Goal: Task Accomplishment & Management: Manage account settings

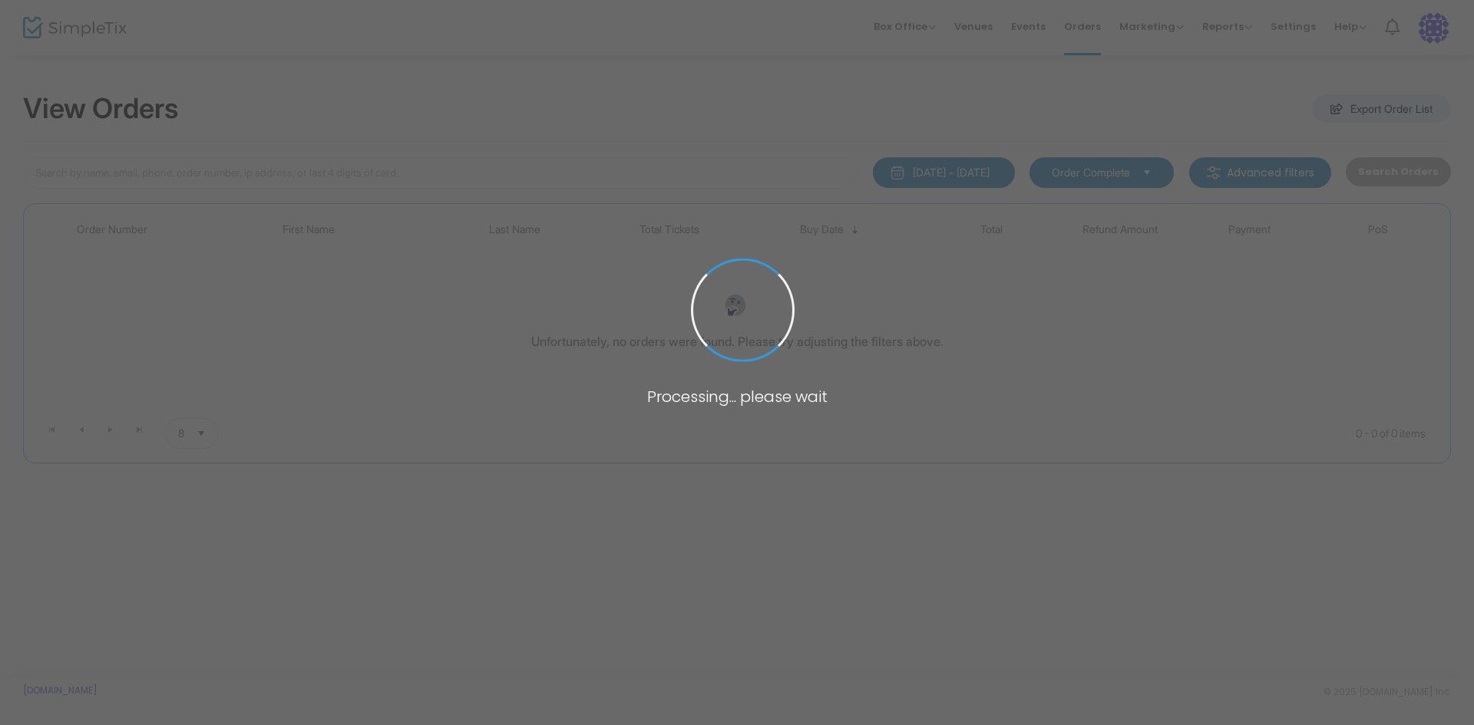
type input "dibner"
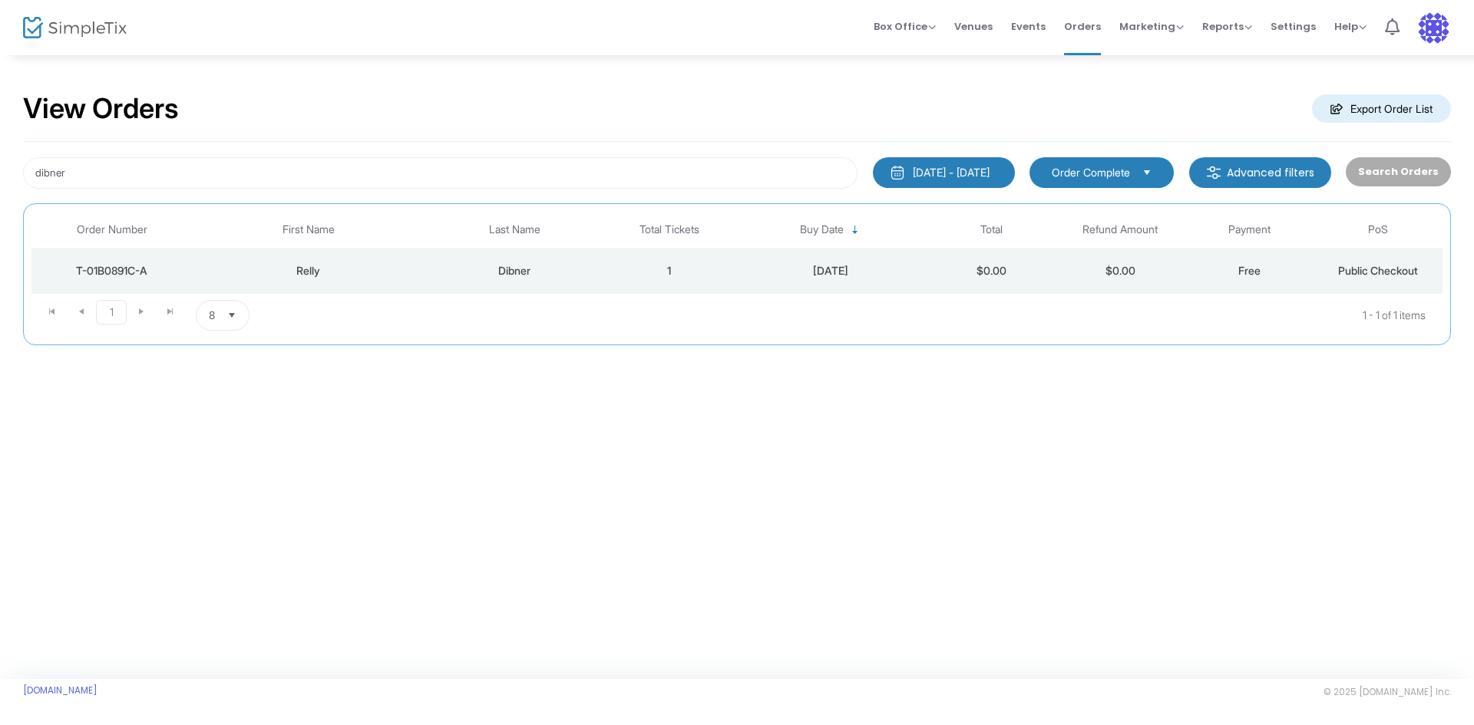
click at [519, 273] on div "Dibner" at bounding box center [514, 270] width 173 height 15
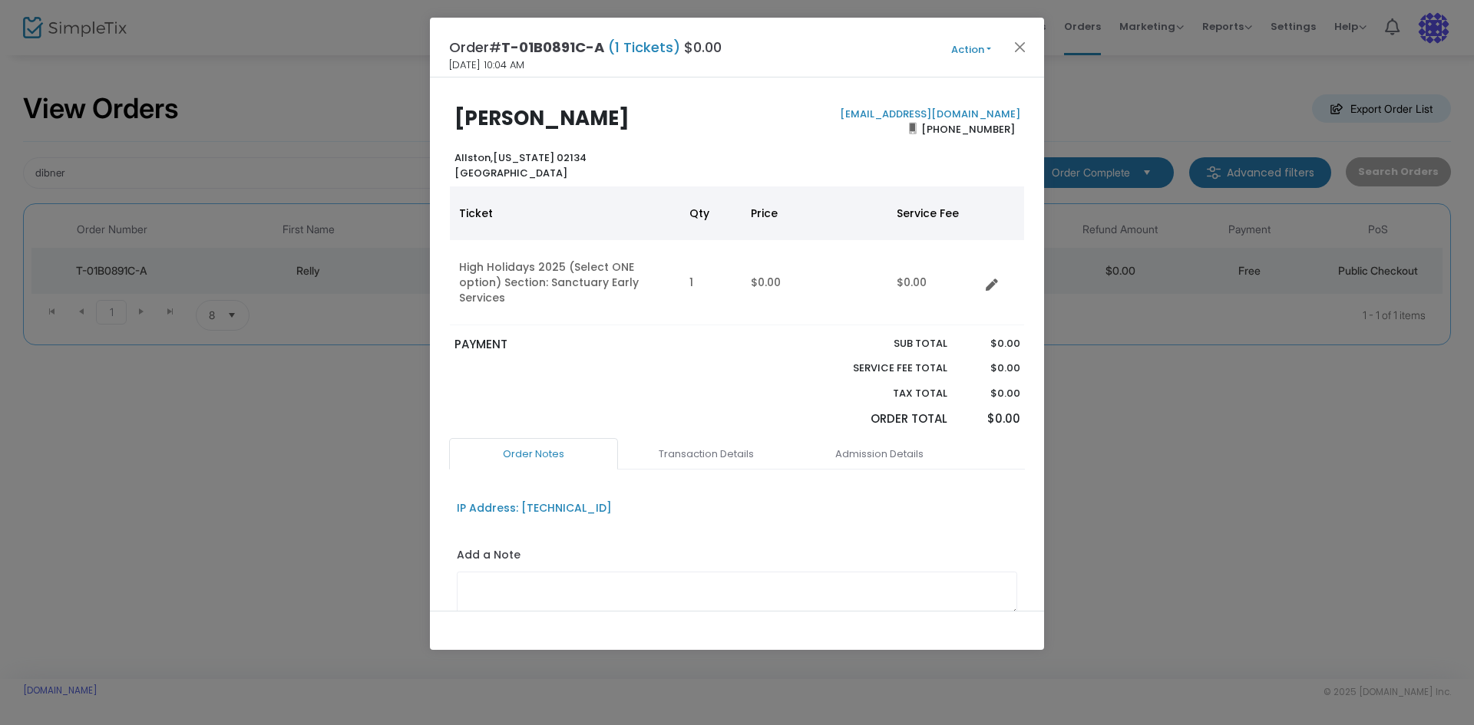
click at [956, 53] on button "Action" at bounding box center [971, 49] width 92 height 17
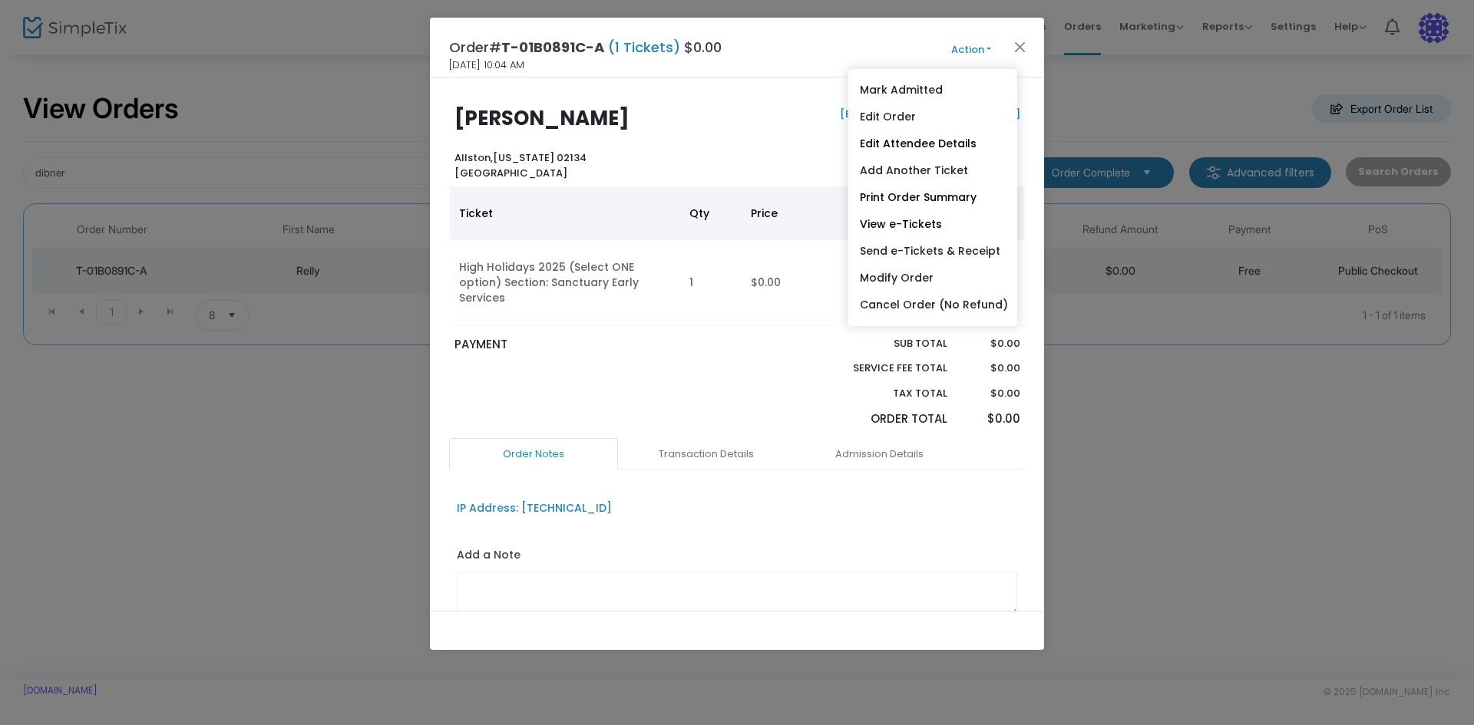
click at [934, 168] on link "Add Another Ticket" at bounding box center [932, 170] width 169 height 27
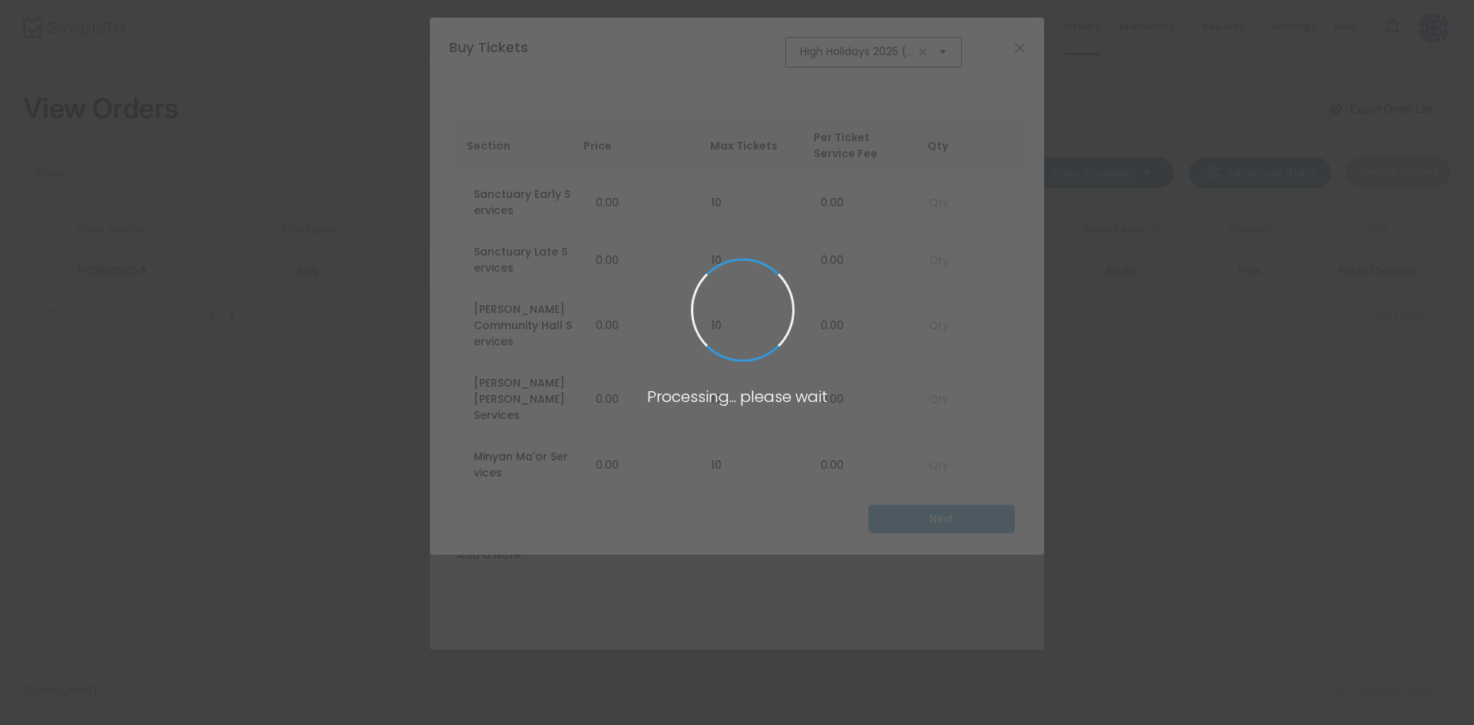
scroll to position [0, 94]
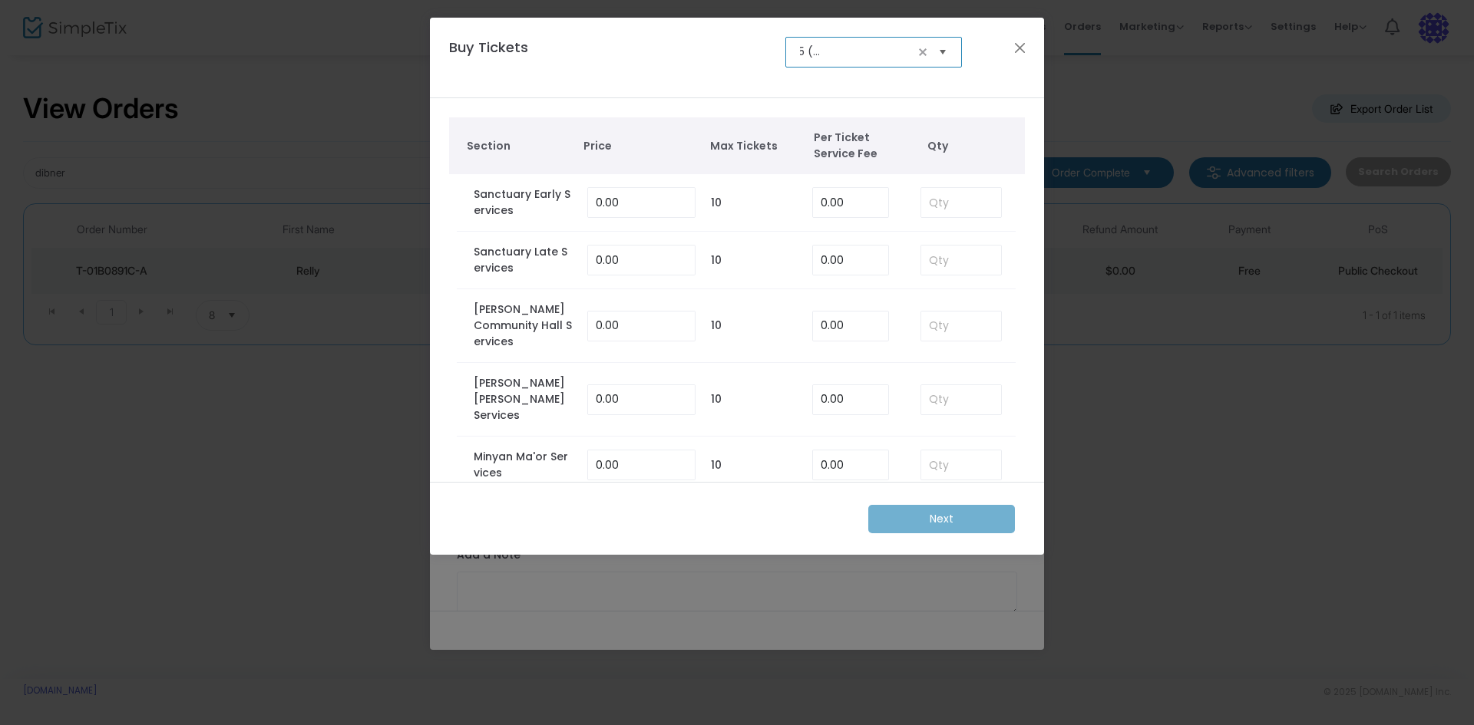
click at [949, 49] on span "Select" at bounding box center [942, 51] width 25 height 25
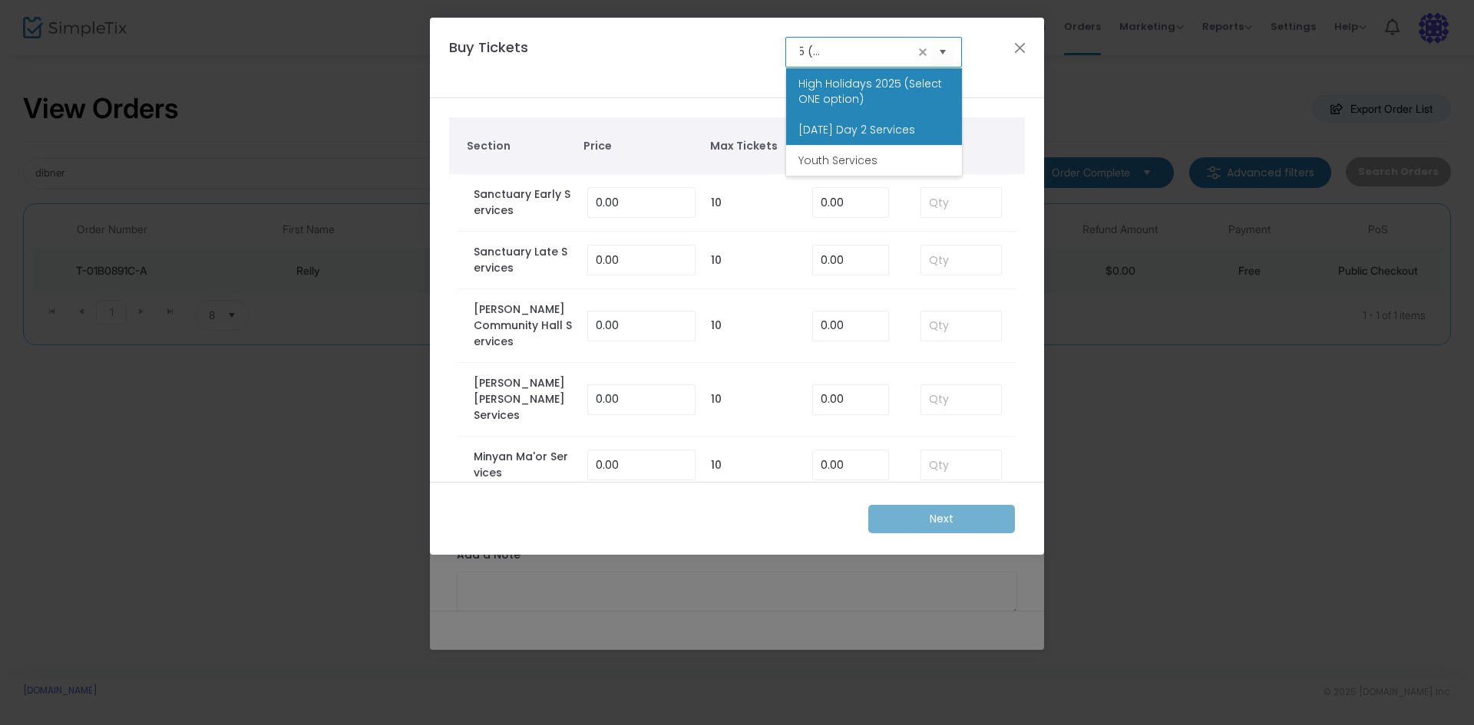
click at [912, 134] on span "[DATE] Day 2 Services" at bounding box center [856, 129] width 117 height 15
type input "[DATE] Day 2 Services"
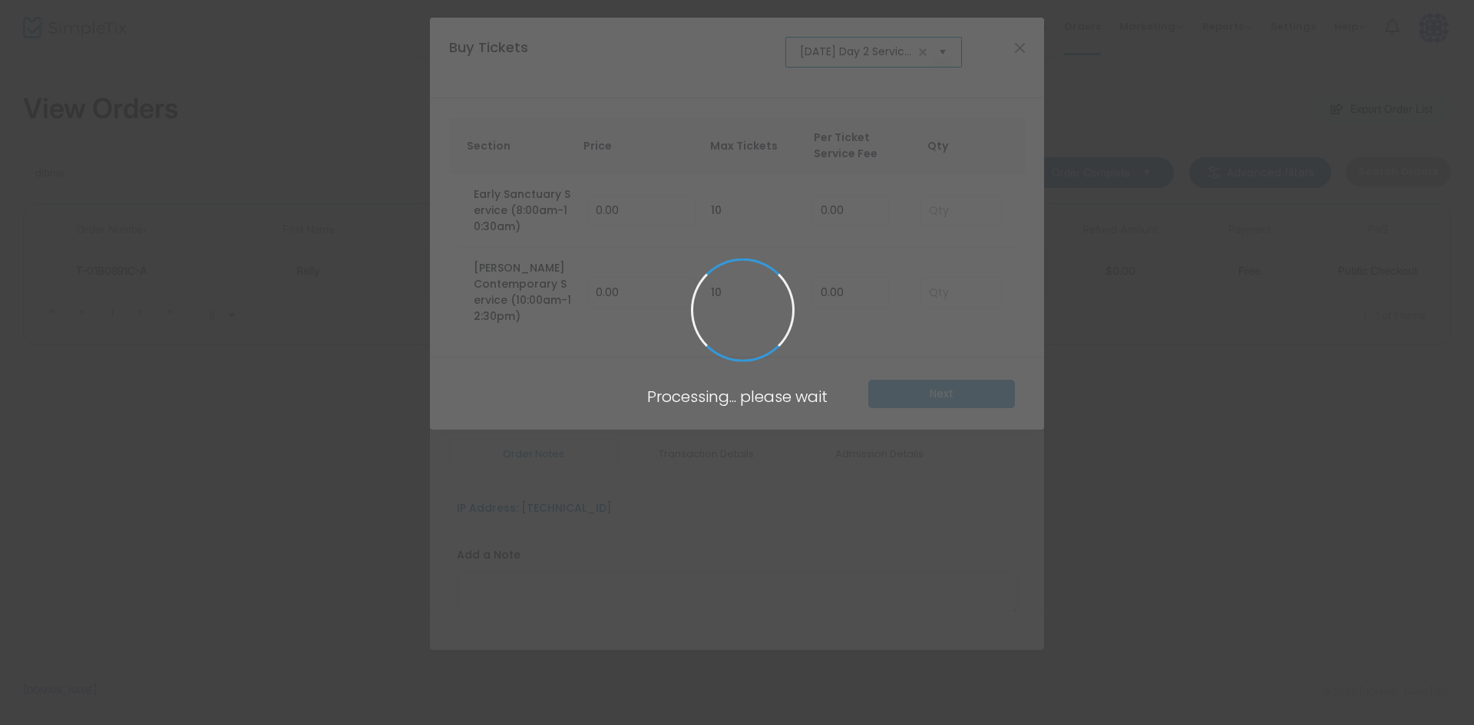
scroll to position [0, 50]
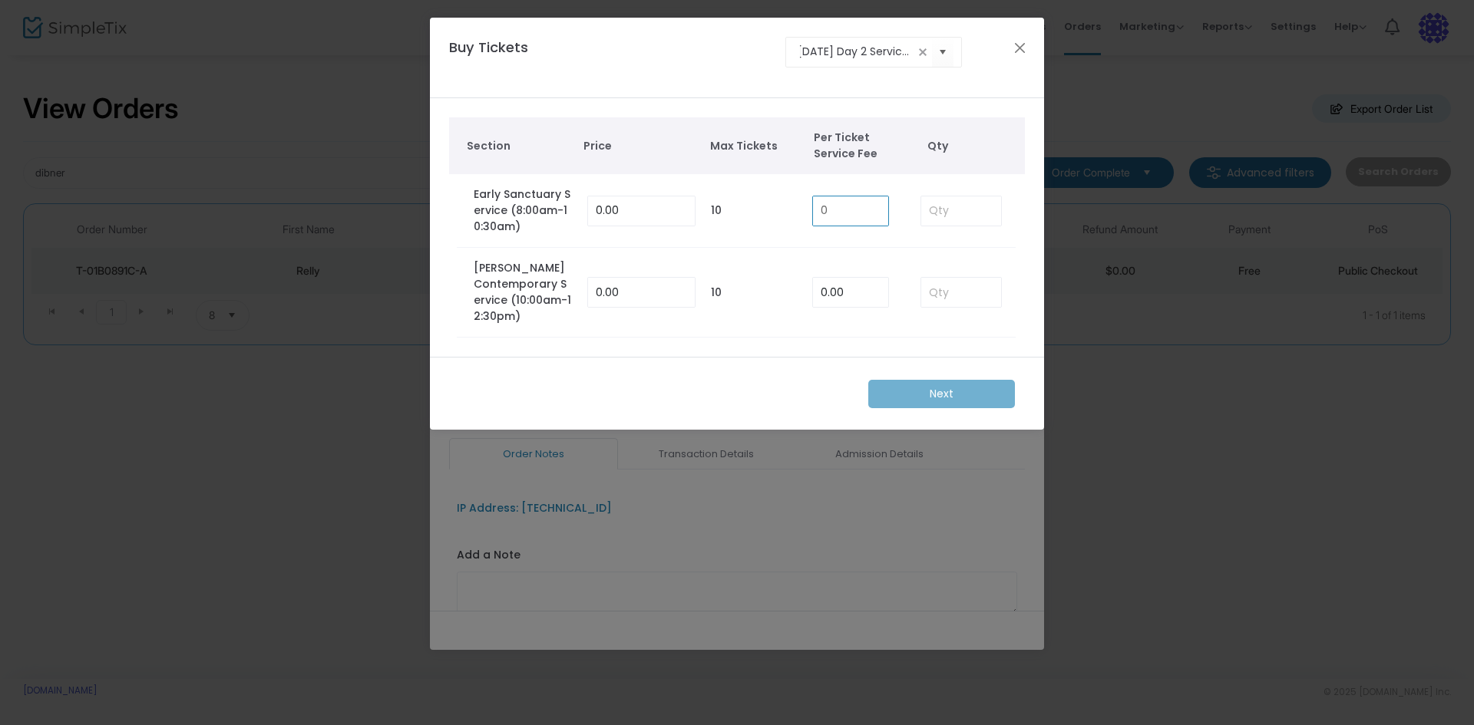
click at [851, 211] on input "0" at bounding box center [850, 211] width 75 height 29
type input "0.00"
click at [933, 216] on input at bounding box center [961, 211] width 80 height 29
type input "1"
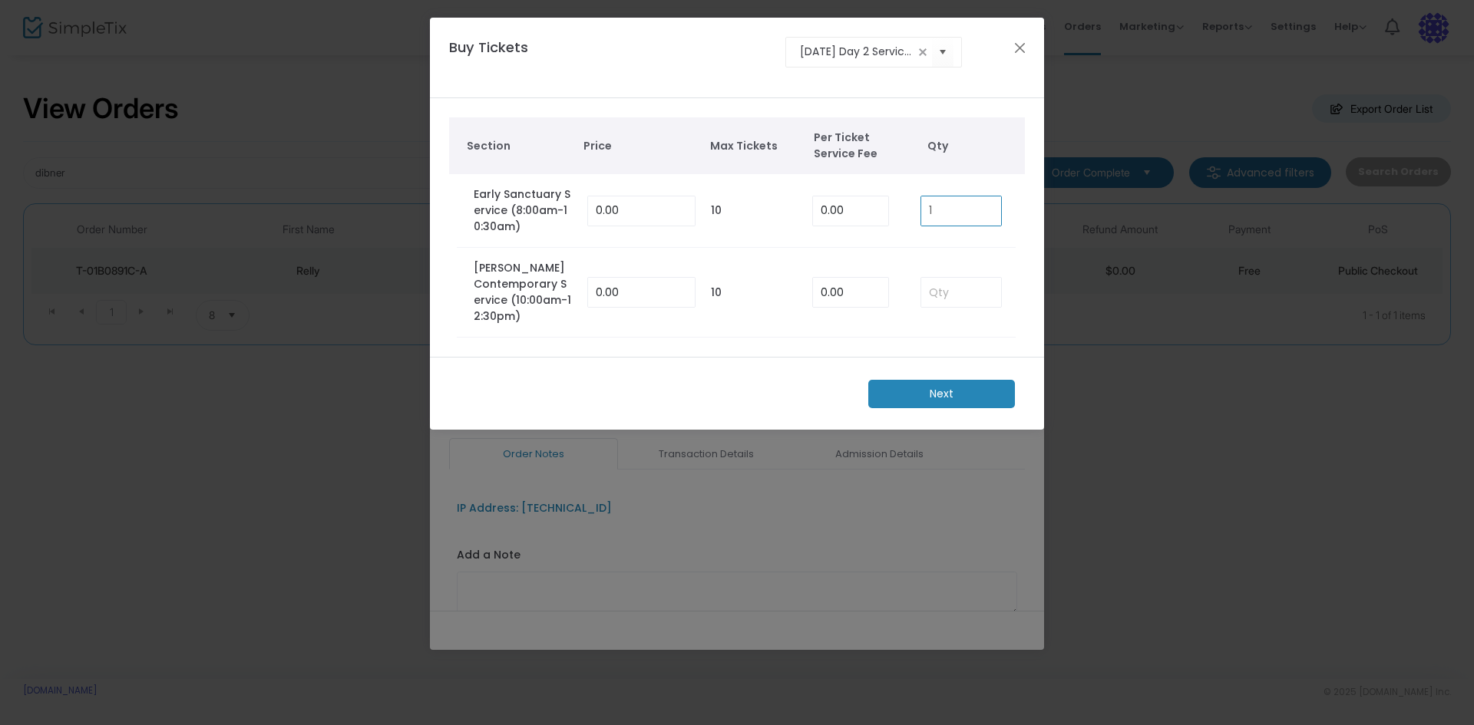
click at [961, 380] on m-button "Next" at bounding box center [941, 394] width 147 height 28
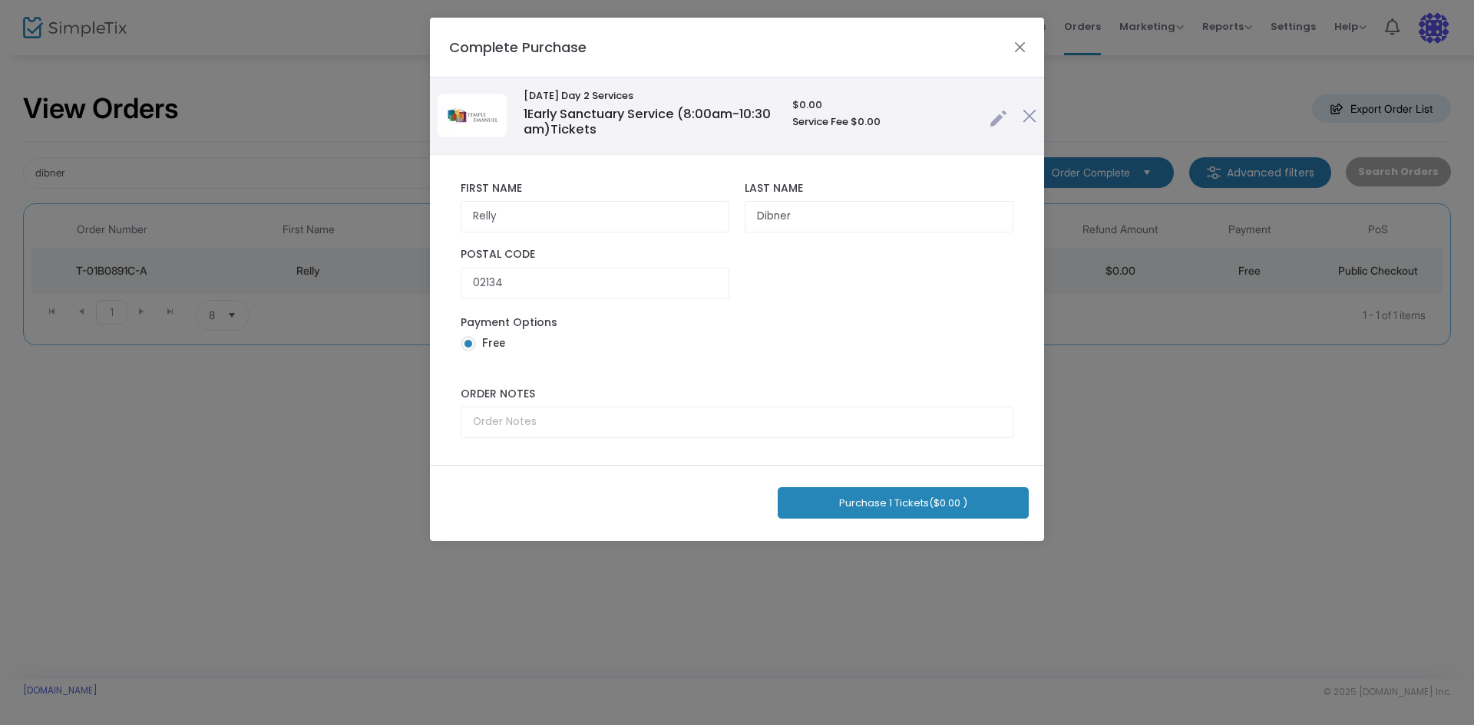
click at [865, 505] on button "Purchase 1 Tickets ($0.00 )" at bounding box center [903, 503] width 251 height 31
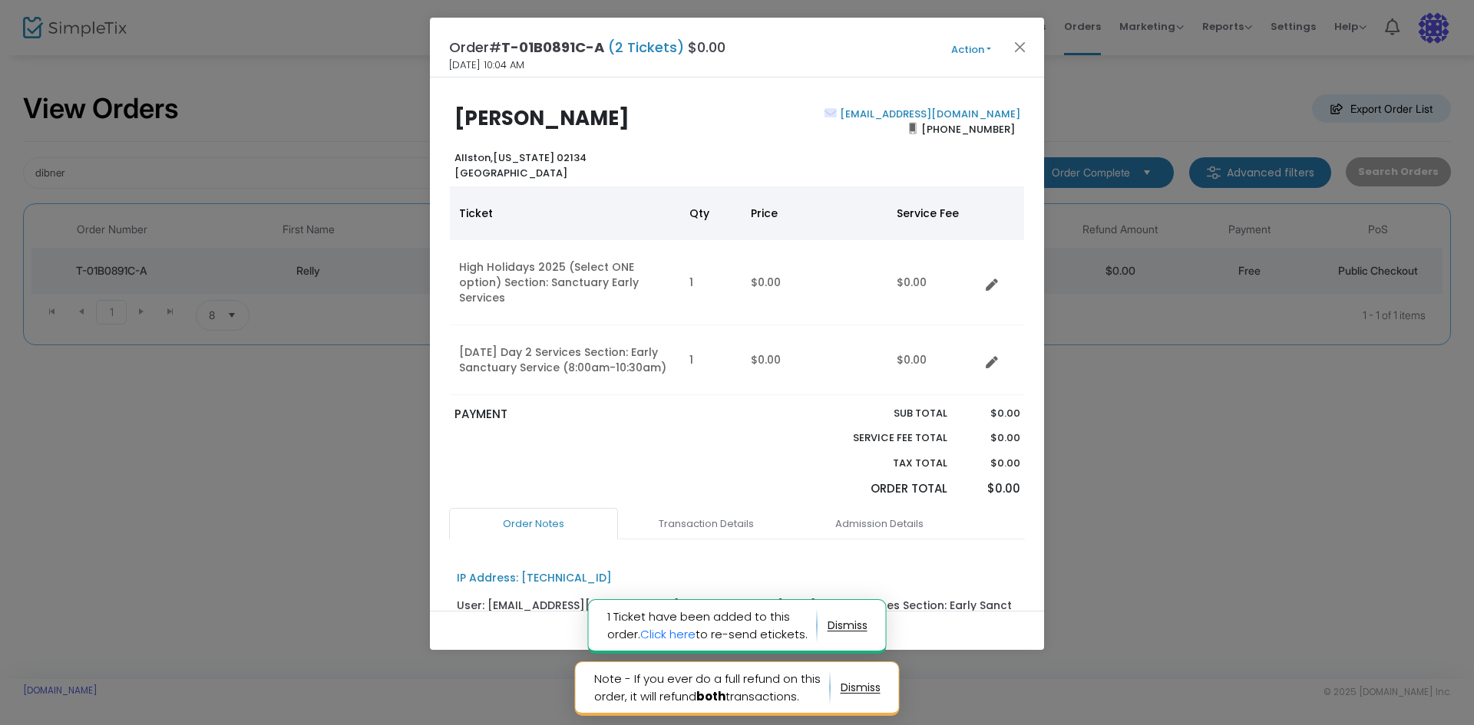
click at [970, 51] on button "Action" at bounding box center [971, 49] width 92 height 17
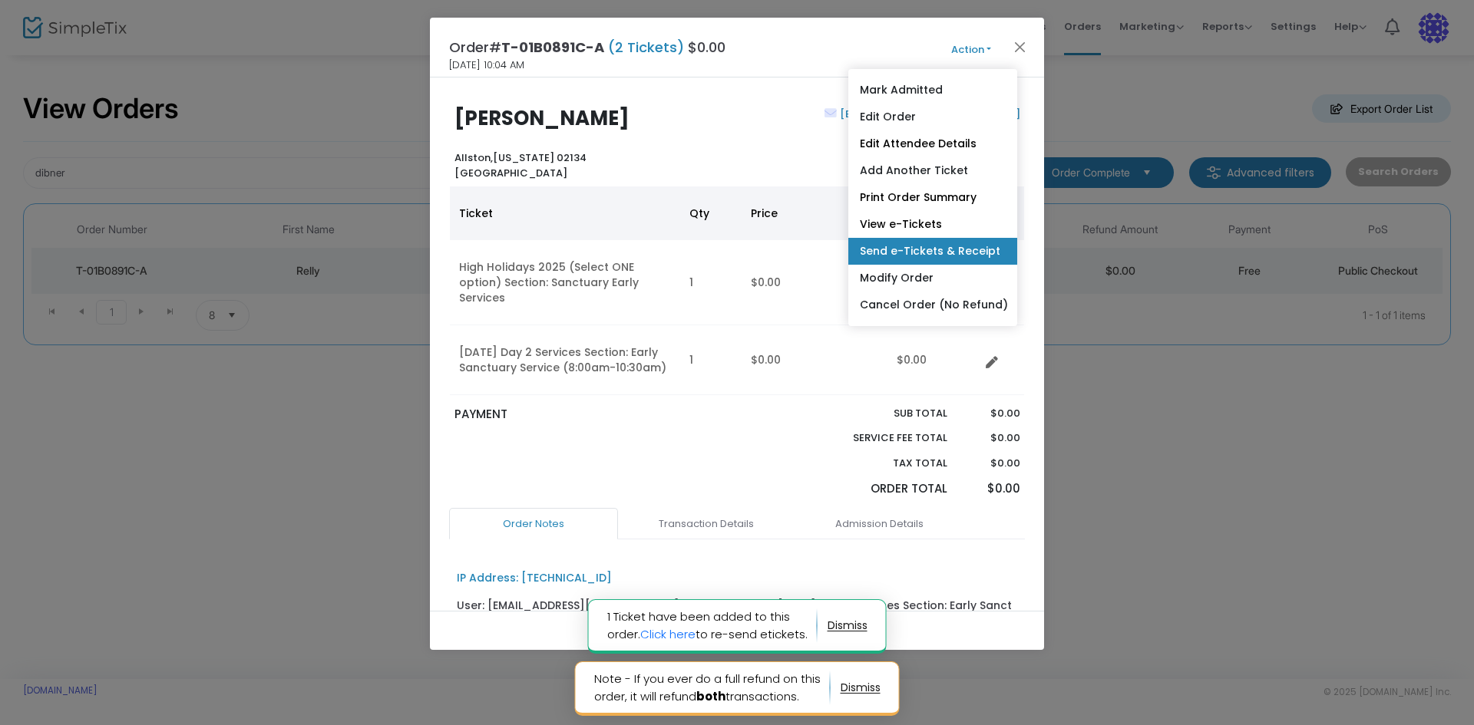
click at [924, 249] on link "Send e-Tickets & Receipt" at bounding box center [932, 251] width 169 height 27
type input "[EMAIL_ADDRESS][DOMAIN_NAME]"
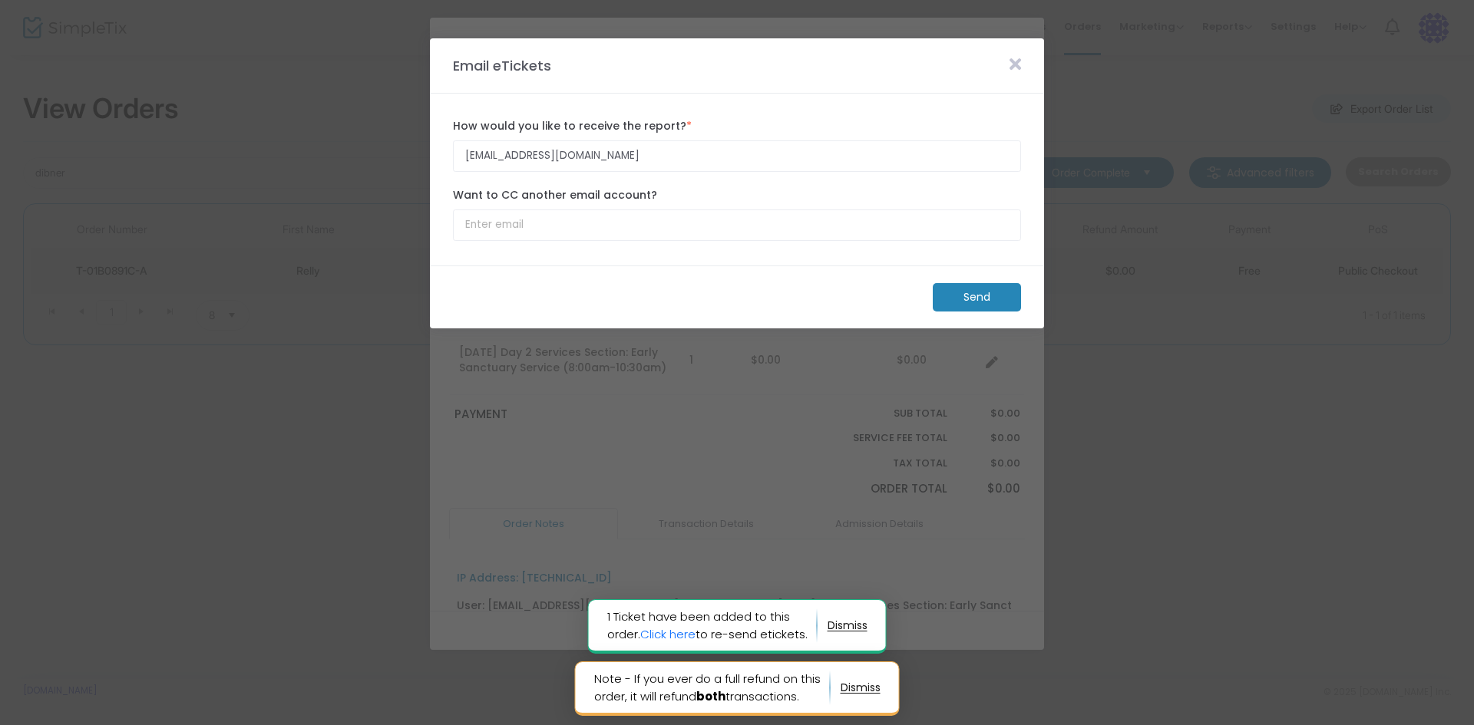
click at [984, 298] on m-button "Send" at bounding box center [977, 297] width 88 height 28
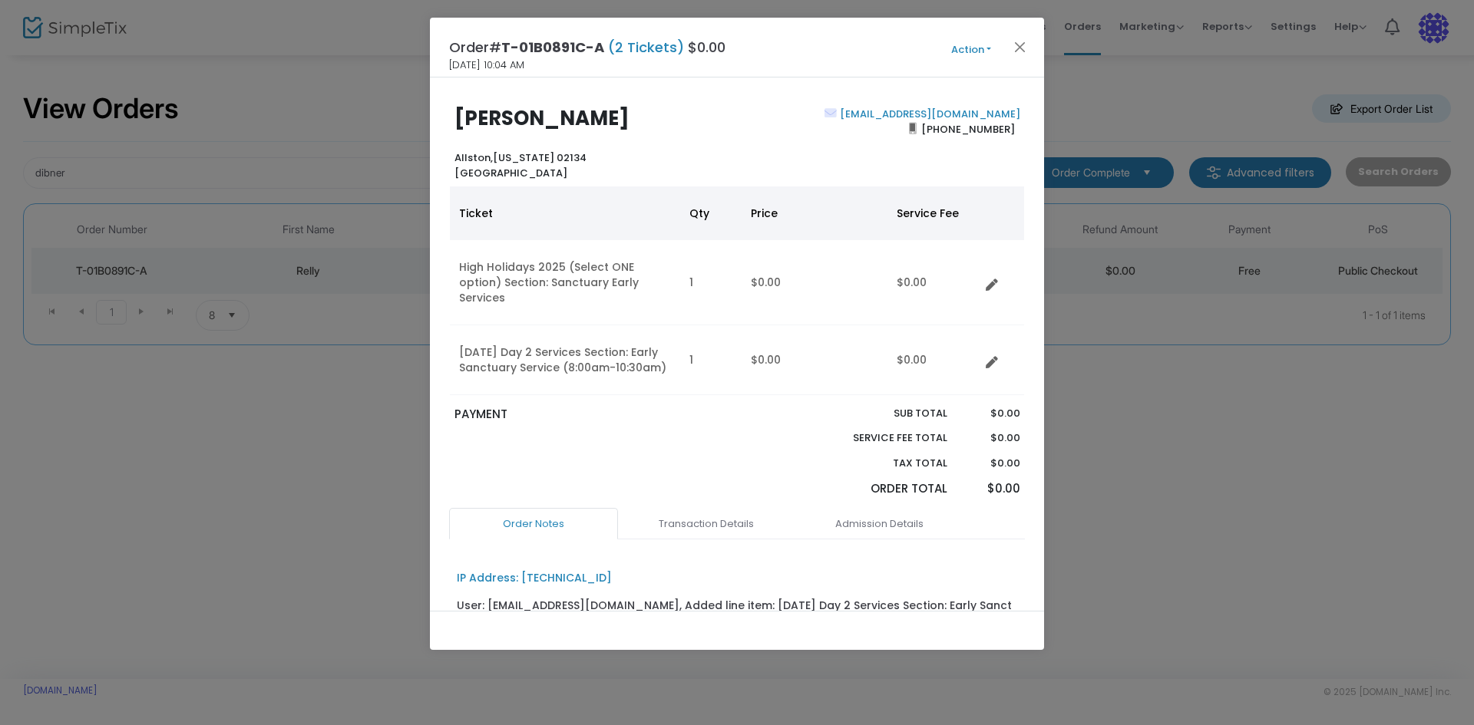
click at [980, 52] on button "Action" at bounding box center [971, 49] width 92 height 17
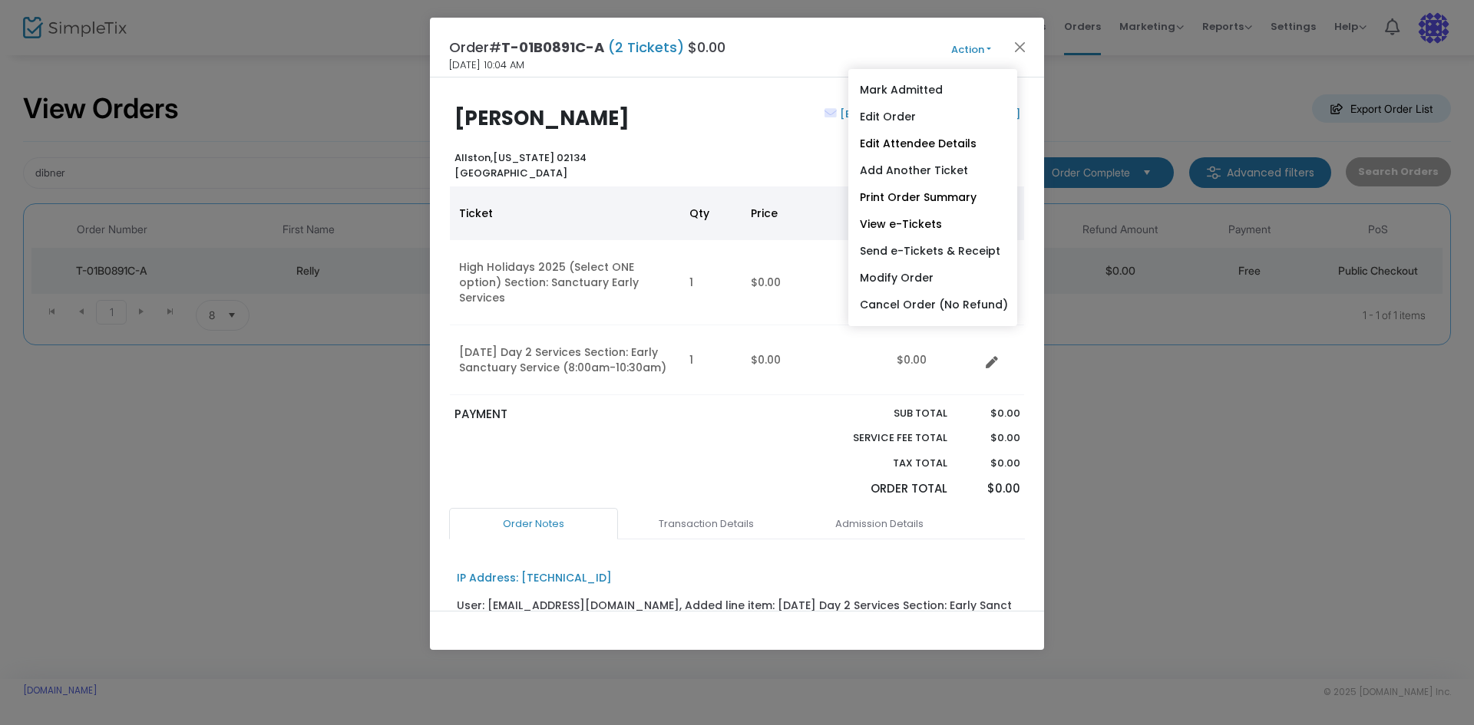
click at [979, 52] on button "Action" at bounding box center [971, 49] width 92 height 17
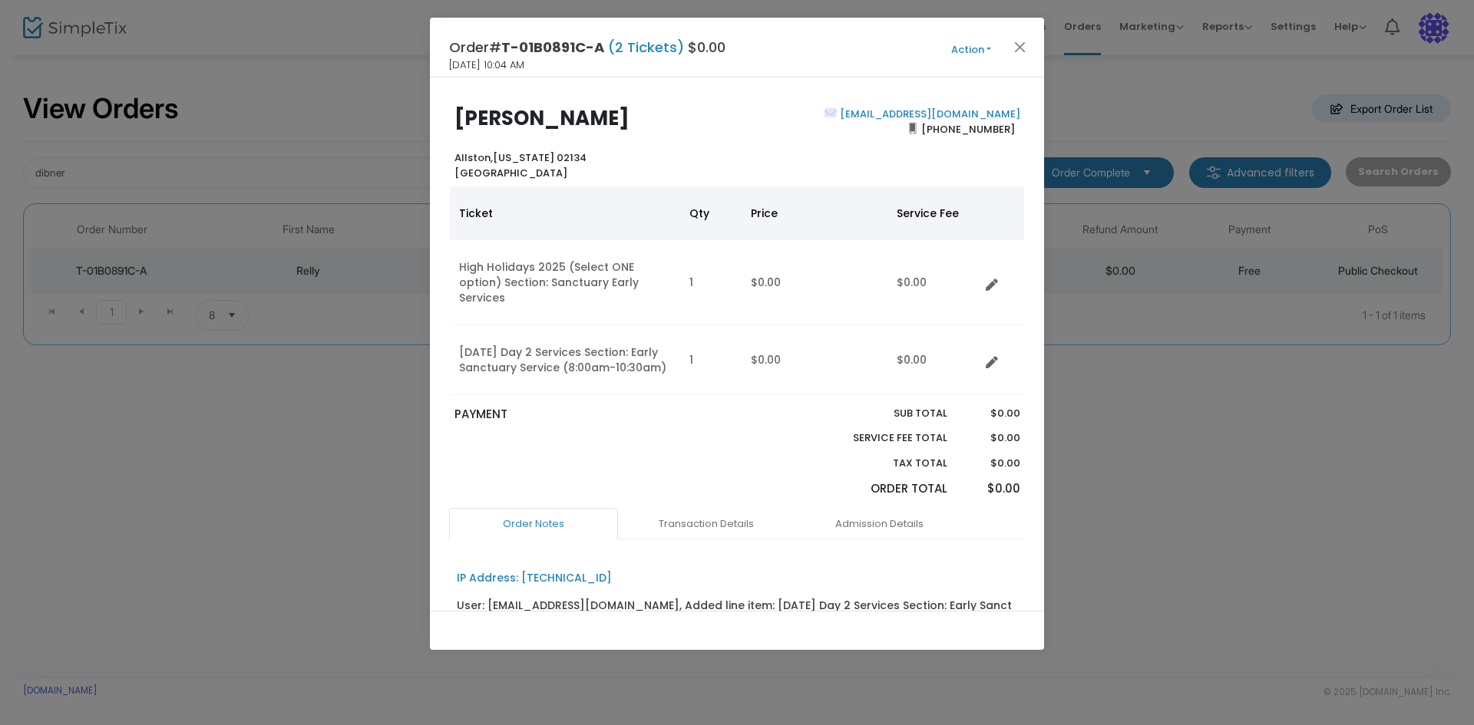
click at [974, 51] on button "Action" at bounding box center [971, 49] width 92 height 17
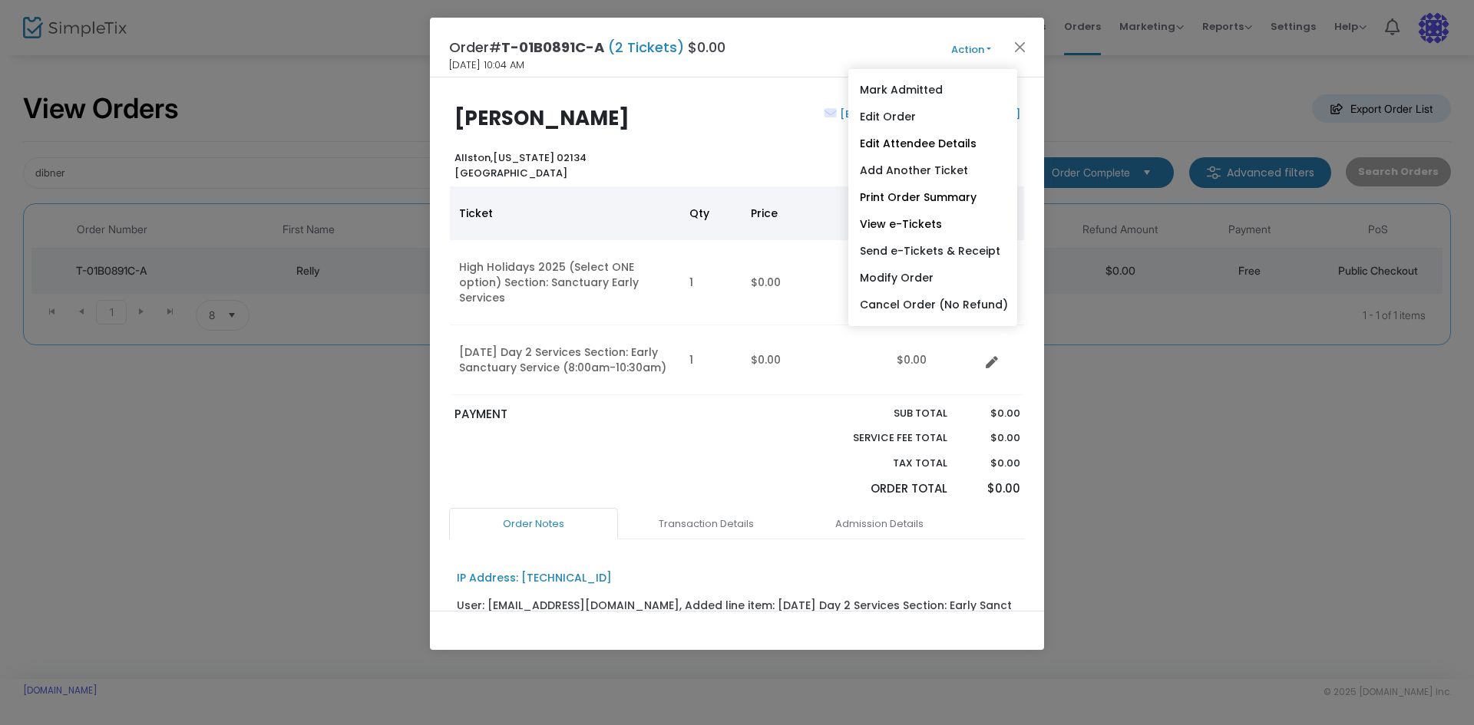
click at [966, 46] on button "Action" at bounding box center [971, 49] width 92 height 17
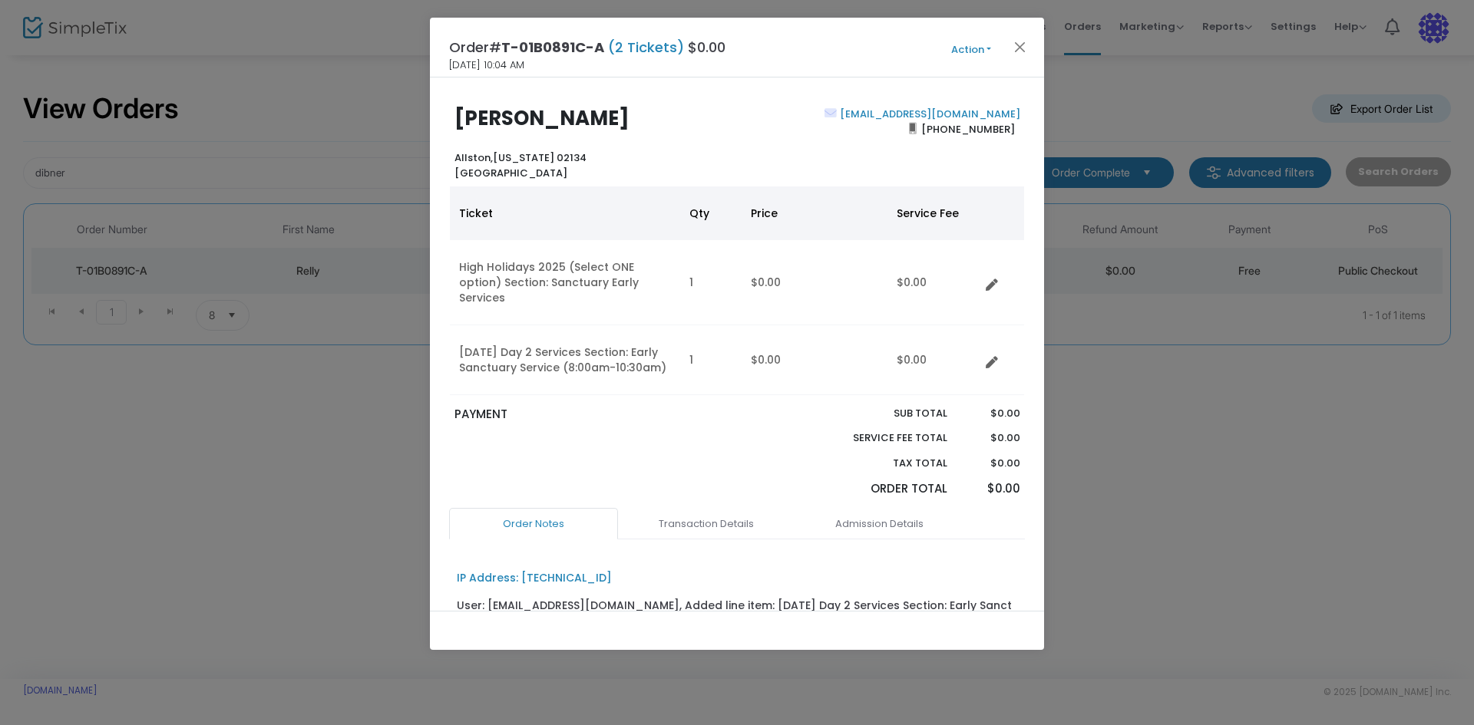
click at [974, 49] on button "Action" at bounding box center [971, 49] width 92 height 17
